Goal: Obtain resource: Download file/media

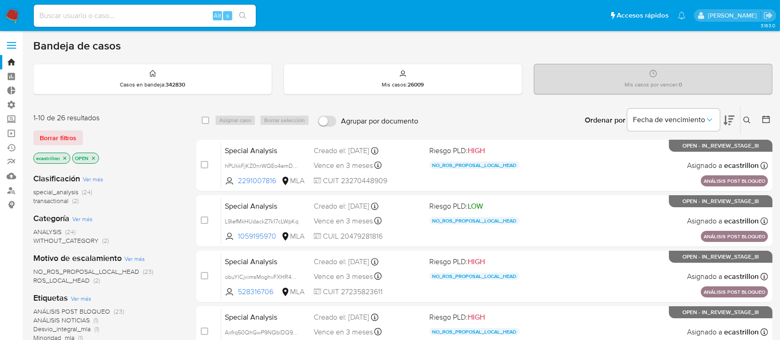
click at [152, 17] on input at bounding box center [145, 16] width 222 height 12
paste input "150045435"
type input "150045435"
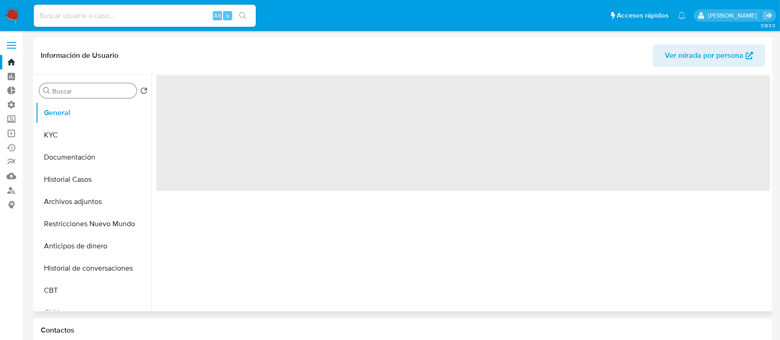
select select "10"
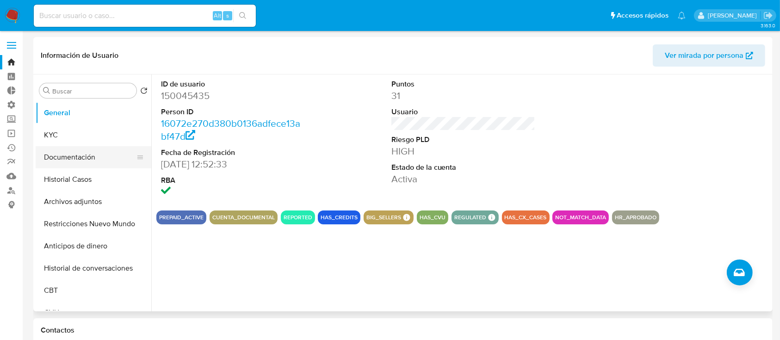
click at [64, 151] on button "Documentación" at bounding box center [90, 157] width 108 height 22
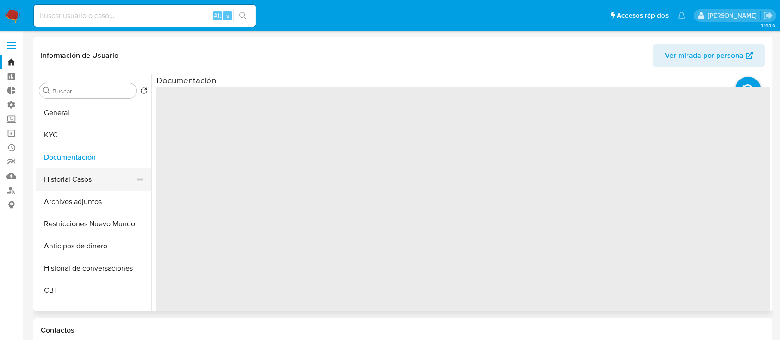
click at [70, 176] on button "Historial Casos" at bounding box center [90, 179] width 108 height 22
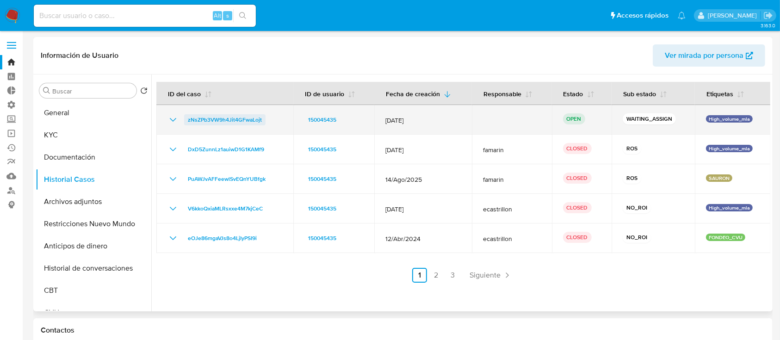
click at [249, 117] on span "zNsZPb3VW9h4Jit4GFwaLojt" at bounding box center [225, 119] width 74 height 11
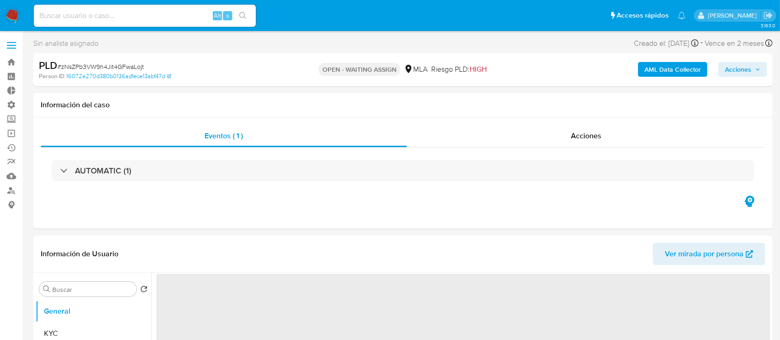
click at [127, 65] on span "# zNsZPb3VW9h4Jit4GFwaLojt" at bounding box center [100, 66] width 86 height 9
copy span "zNsZPb3VW9h4Jit4GFwaLojt"
select select "10"
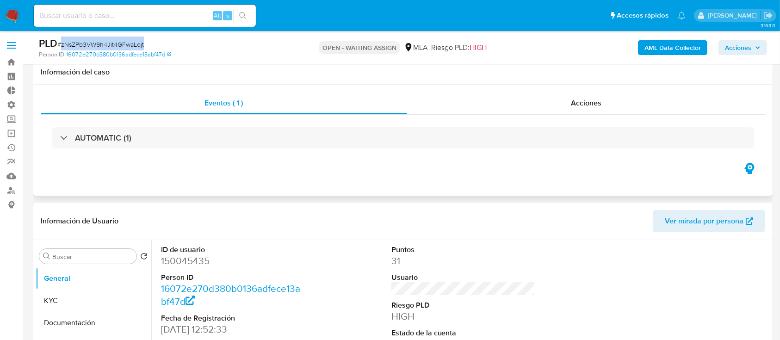
scroll to position [63, 0]
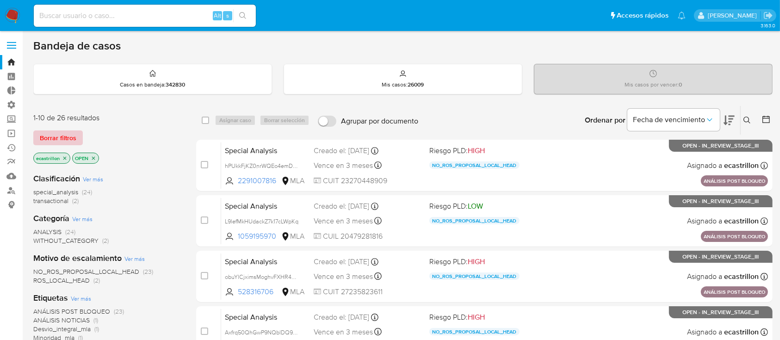
click at [52, 135] on span "Borrar filtros" at bounding box center [58, 137] width 37 height 13
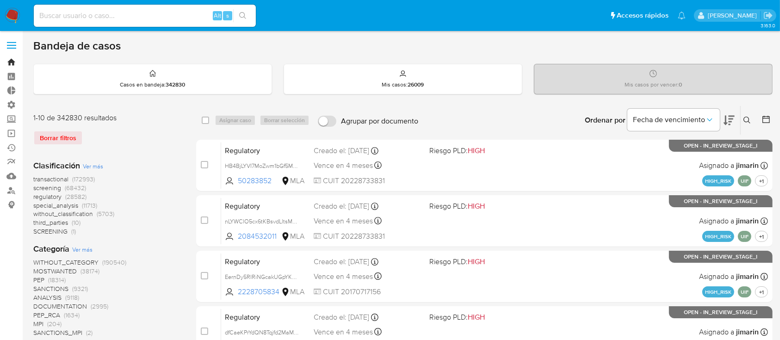
click at [13, 57] on link "Bandeja" at bounding box center [55, 62] width 110 height 14
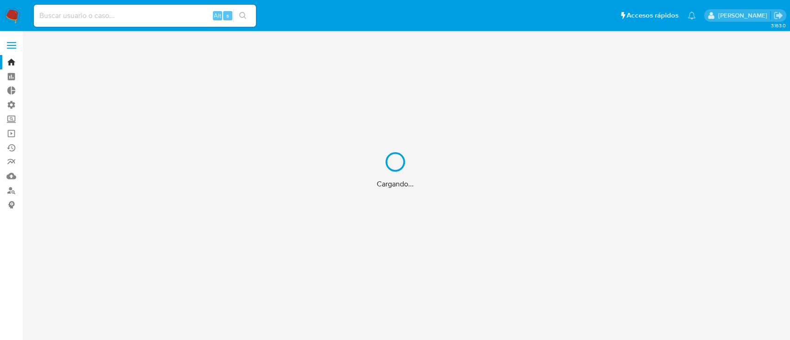
click at [9, 43] on div "Cargando..." at bounding box center [395, 170] width 790 height 340
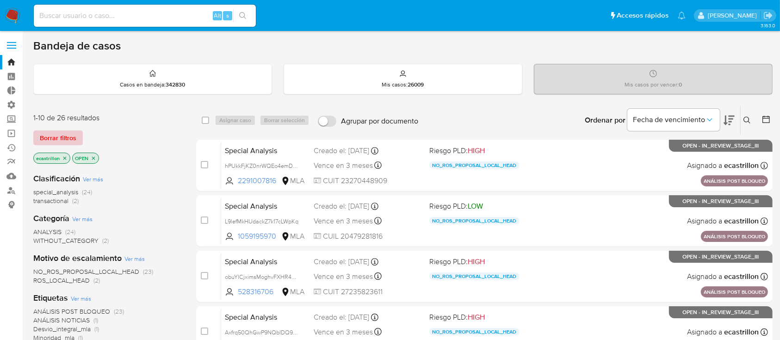
click at [72, 133] on span "Borrar filtros" at bounding box center [58, 137] width 37 height 13
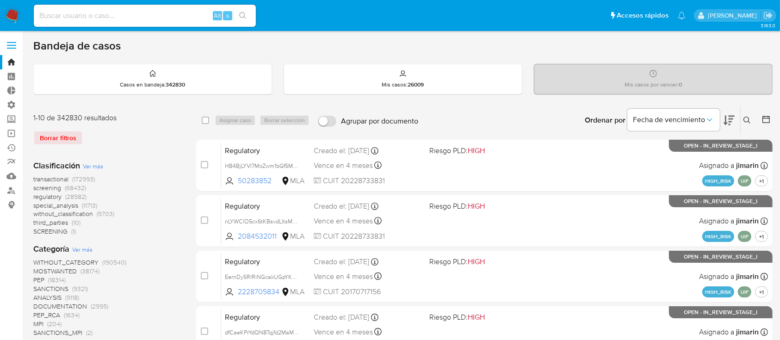
click at [11, 39] on label at bounding box center [11, 45] width 23 height 19
click at [0, 0] on input "checkbox" at bounding box center [0, 0] width 0 height 0
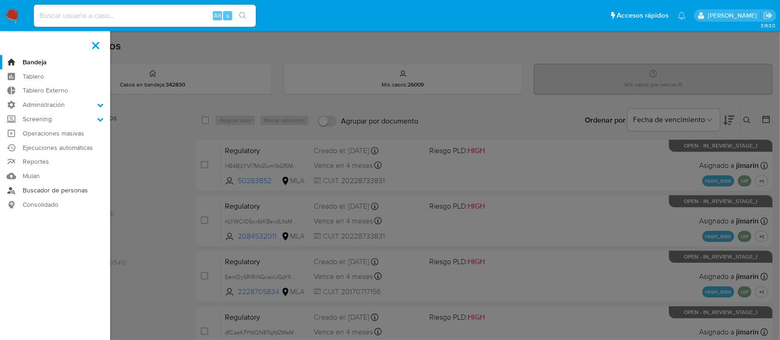
click at [62, 185] on link "Buscador de personas" at bounding box center [55, 190] width 110 height 14
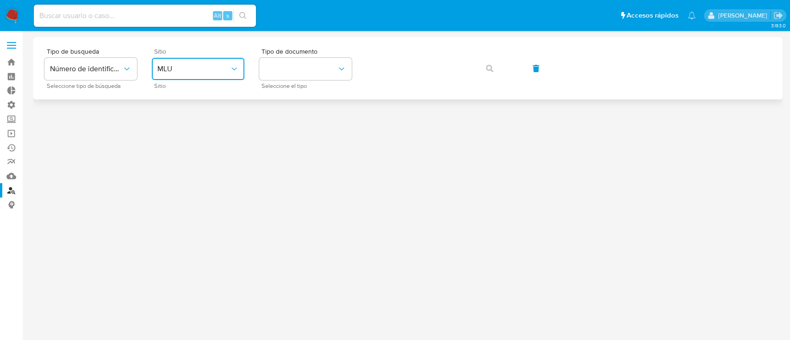
click at [226, 76] on button "MLU" at bounding box center [198, 69] width 93 height 22
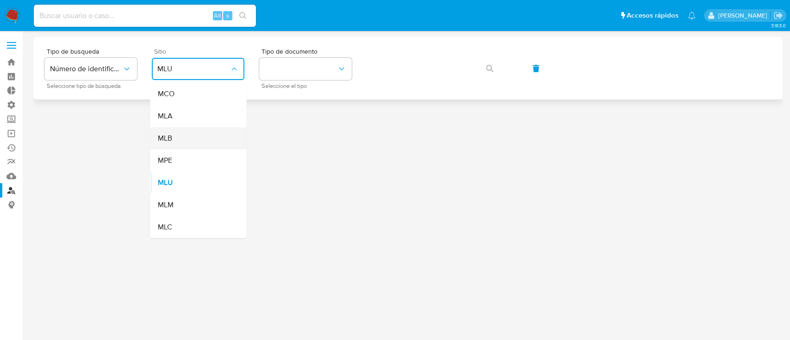
click at [239, 127] on li "MLB" at bounding box center [198, 138] width 96 height 22
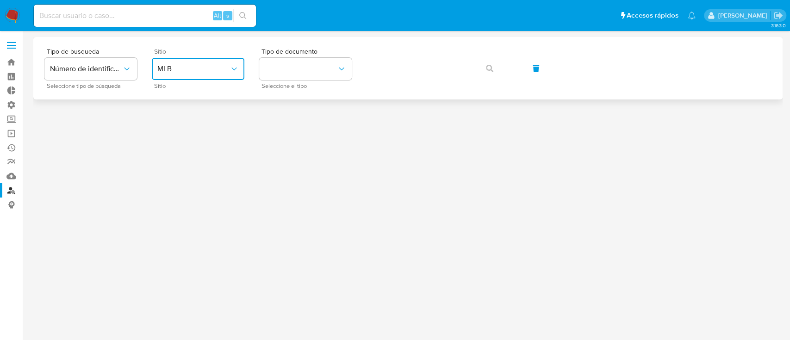
click at [222, 77] on button "MLB" at bounding box center [198, 69] width 93 height 22
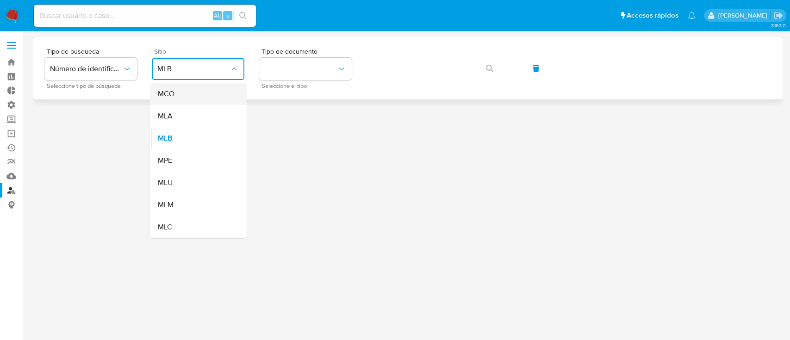
click at [227, 102] on div "MCO" at bounding box center [195, 94] width 76 height 22
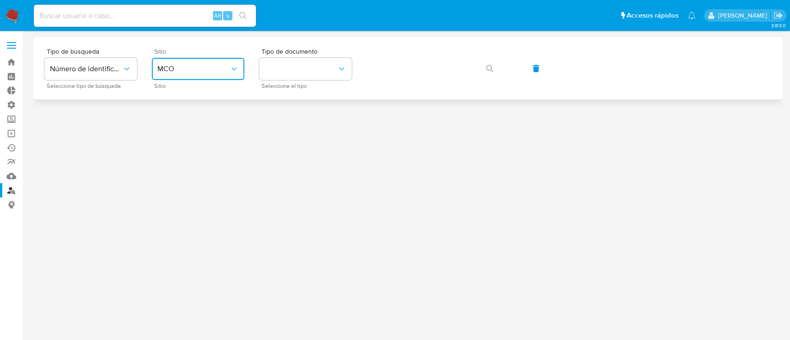
click at [222, 70] on span "MCO" at bounding box center [193, 68] width 72 height 9
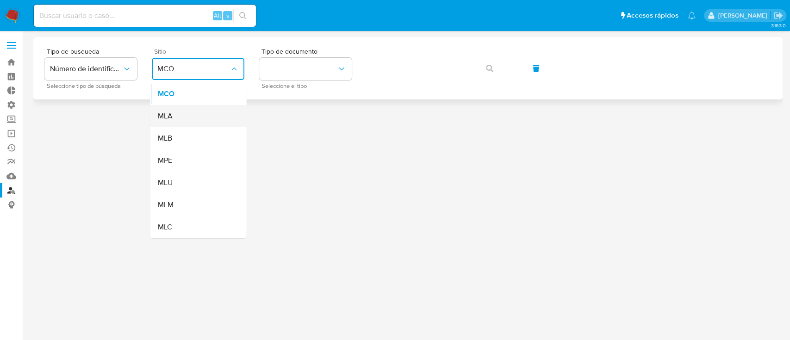
click at [227, 107] on div "MLA" at bounding box center [195, 116] width 76 height 22
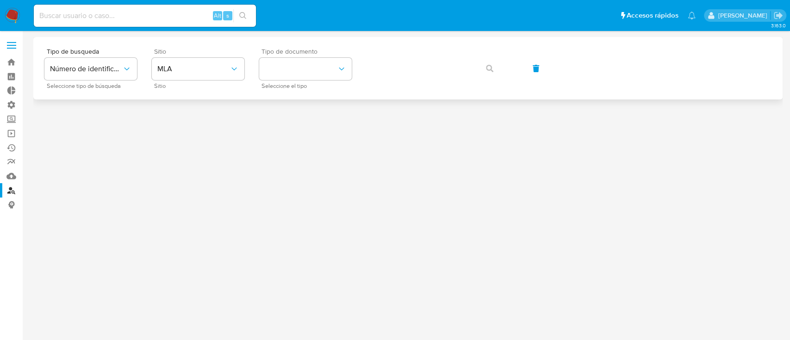
click at [287, 55] on span "Tipo de documento" at bounding box center [307, 51] width 93 height 6
click at [288, 74] on button "identificationType" at bounding box center [305, 69] width 93 height 22
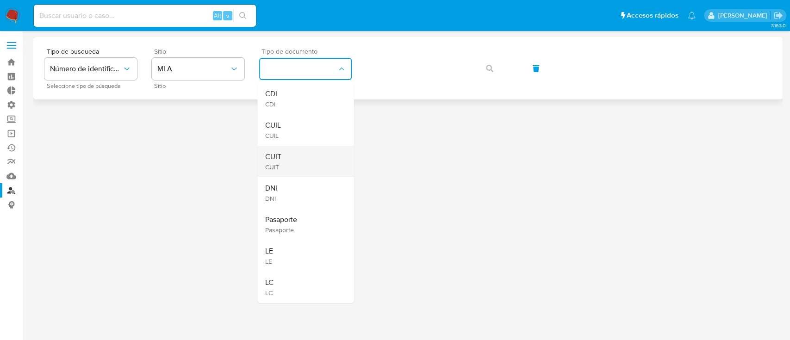
click at [287, 174] on div "CUIT CUIT" at bounding box center [303, 161] width 76 height 31
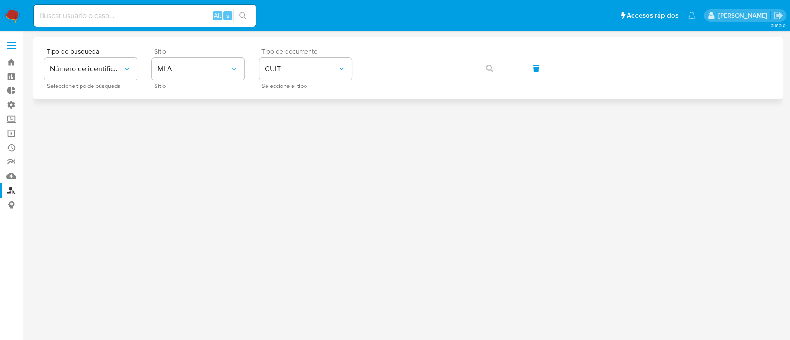
click at [10, 43] on label at bounding box center [11, 45] width 23 height 19
click at [0, 0] on input "checkbox" at bounding box center [0, 0] width 0 height 0
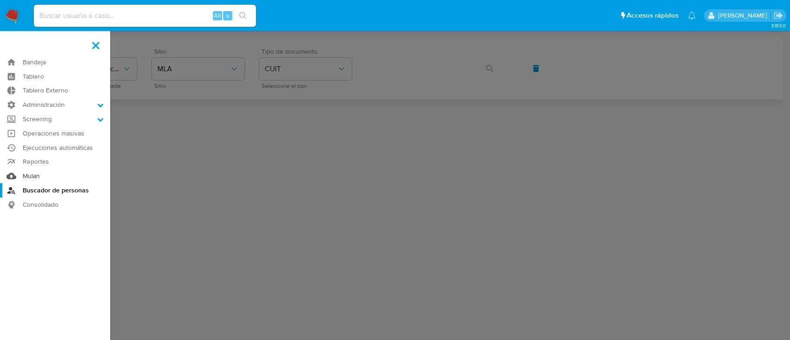
click at [51, 173] on link "Mulan" at bounding box center [55, 176] width 110 height 14
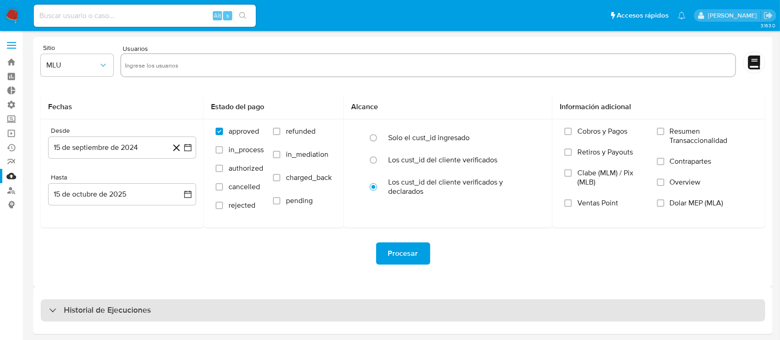
click at [108, 317] on div "Historial de Ejecuciones" at bounding box center [403, 310] width 724 height 22
select select "10"
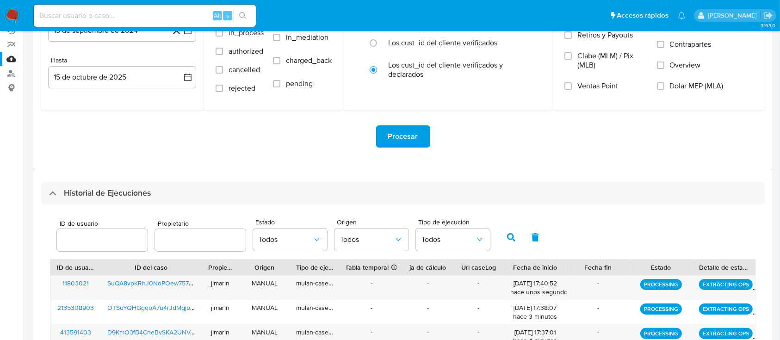
scroll to position [120, 0]
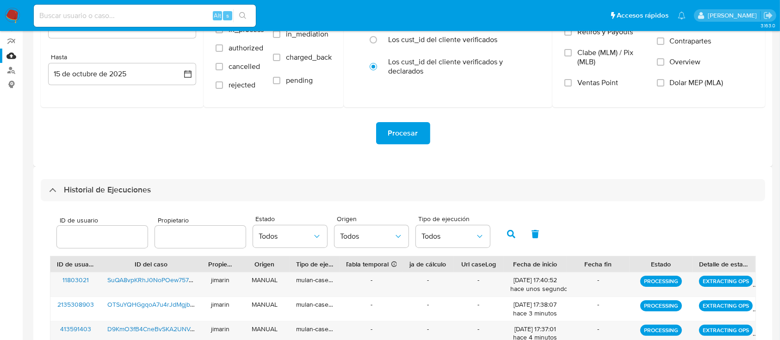
click at [75, 237] on input "number" at bounding box center [102, 237] width 91 height 12
type input "1185792199"
click at [512, 231] on icon "button" at bounding box center [511, 234] width 8 height 8
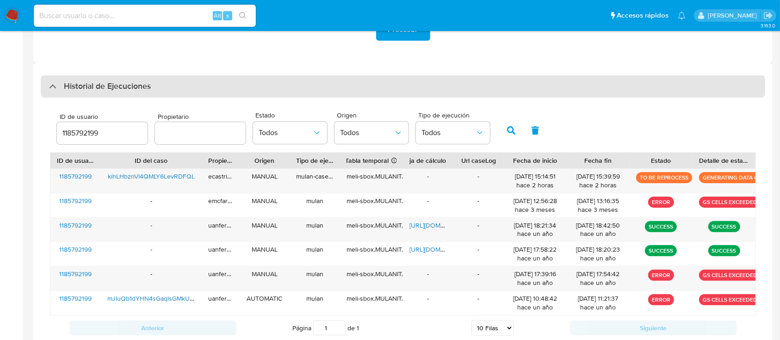
scroll to position [225, 0]
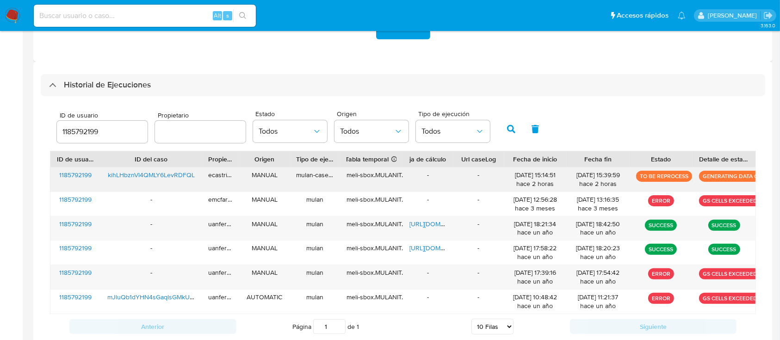
click at [142, 172] on span "kihLHbznVl4QMLY6LevRDFQL" at bounding box center [151, 174] width 87 height 9
click at [156, 174] on span "kihLHbznVl4QMLY6LevRDFQL" at bounding box center [151, 174] width 87 height 9
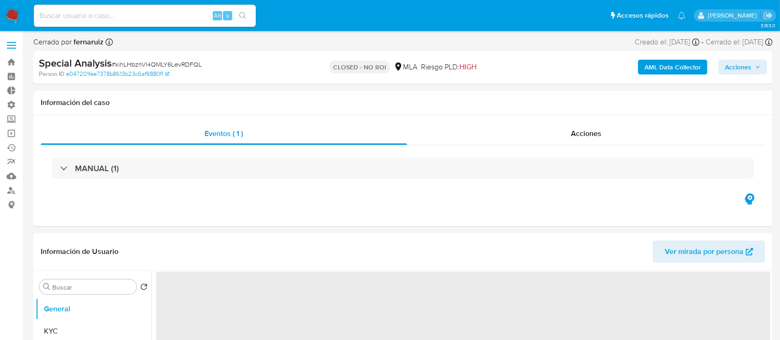
select select "10"
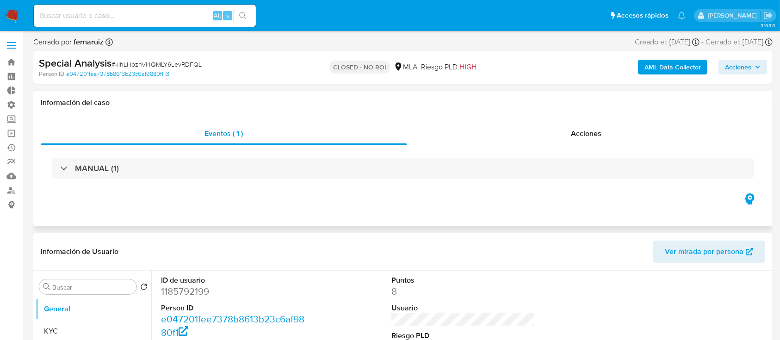
click at [185, 205] on div "Eventos ( 1 ) Acciones MANUAL (1)" at bounding box center [402, 170] width 739 height 111
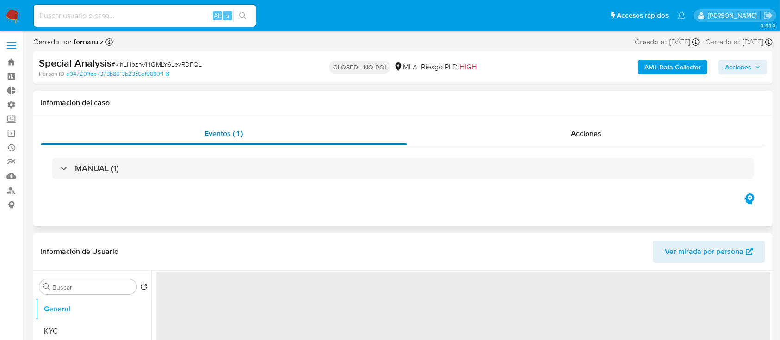
select select "10"
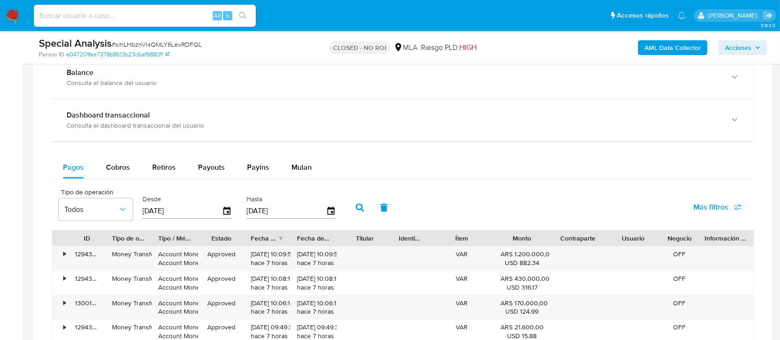
scroll to position [660, 0]
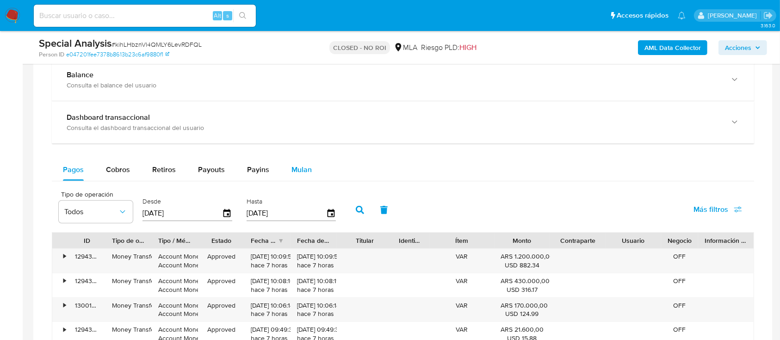
click at [292, 169] on span "Mulan" at bounding box center [301, 169] width 20 height 11
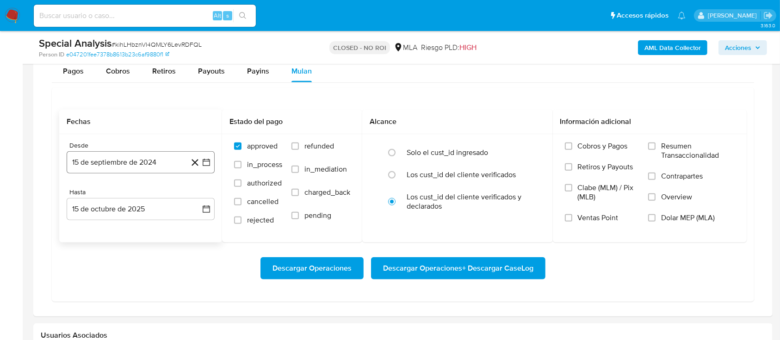
scroll to position [757, 0]
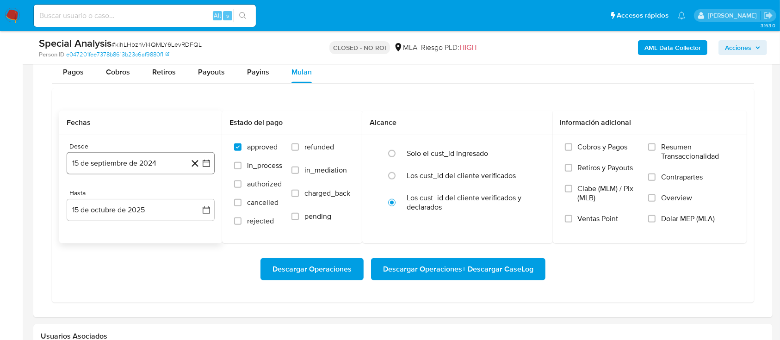
click at [147, 168] on button "15 de septiembre de 2024" at bounding box center [141, 163] width 148 height 22
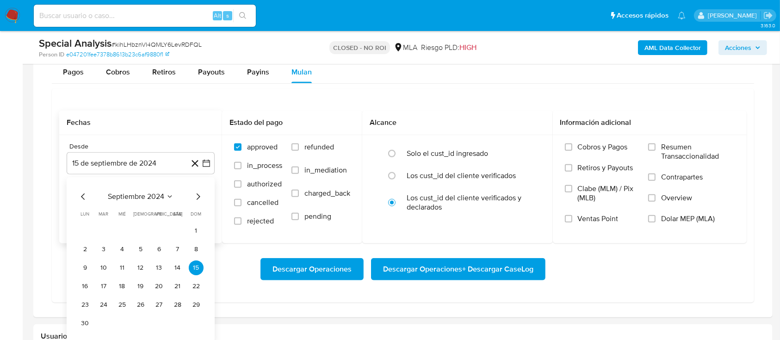
click at [196, 200] on icon "Mes siguiente" at bounding box center [197, 196] width 11 height 11
click at [119, 236] on button "1" at bounding box center [122, 230] width 15 height 15
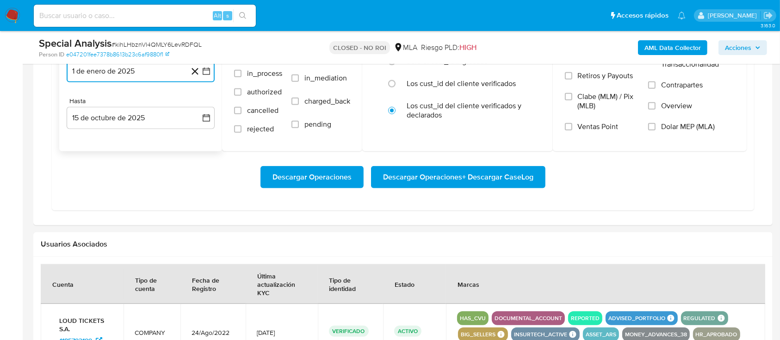
scroll to position [848, 0]
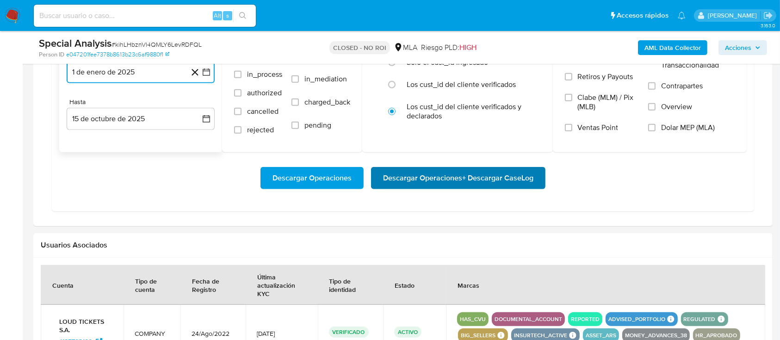
click at [431, 172] on span "Descargar Operaciones + Descargar CaseLog" at bounding box center [458, 178] width 150 height 20
